Goal: Task Accomplishment & Management: Use online tool/utility

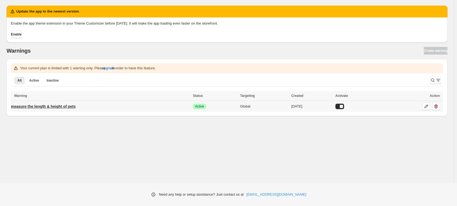
click at [60, 108] on p "measure the length & height of pets" at bounding box center [43, 105] width 65 height 5
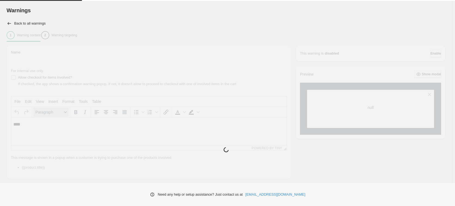
type input "**********"
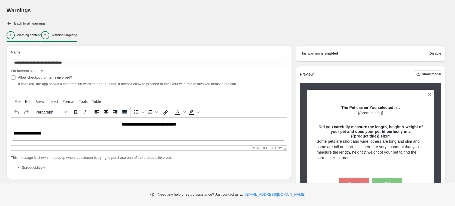
click at [77, 39] on button "2 Warning targeting" at bounding box center [59, 34] width 36 height 11
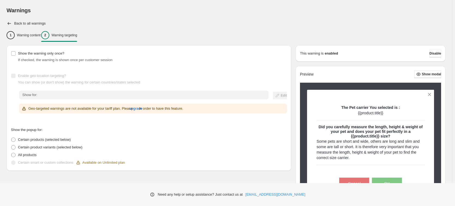
click at [4, 20] on div "Warnings. This page is ready Warnings Back to all warnings 1 Warning content 2 …" at bounding box center [226, 111] width 452 height 222
